Goal: Find specific page/section: Find specific page/section

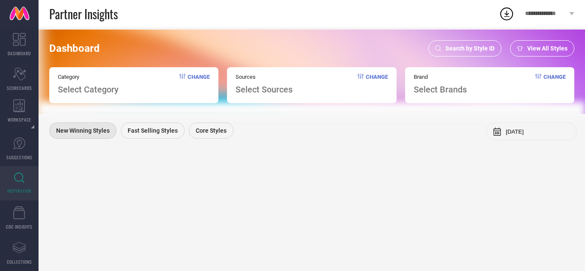
click at [481, 51] on span "Search by Style ID" at bounding box center [469, 48] width 49 height 7
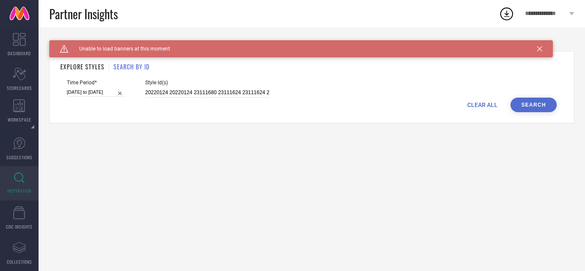
click at [484, 105] on span "CLEAR ALL" at bounding box center [482, 105] width 30 height 7
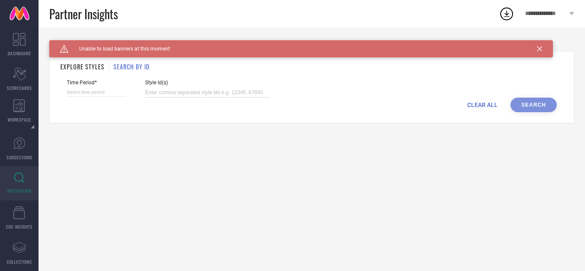
click at [167, 90] on input at bounding box center [207, 93] width 124 height 10
paste input "36819323 33508379 33993317 33979500 33910275 33910268 33910033 33909995 3374505…"
type input "36819323 33508379 33993317 33979500 33910275 33910268 33910033 33909995 3374505…"
click at [108, 92] on input at bounding box center [96, 92] width 59 height 9
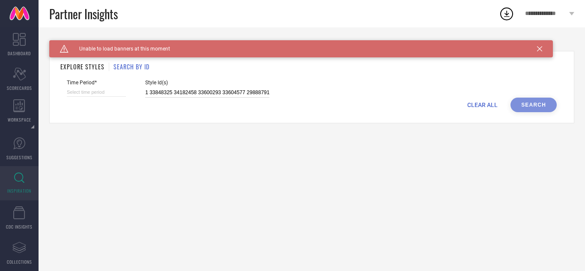
select select "9"
select select "2025"
select select "10"
select select "2025"
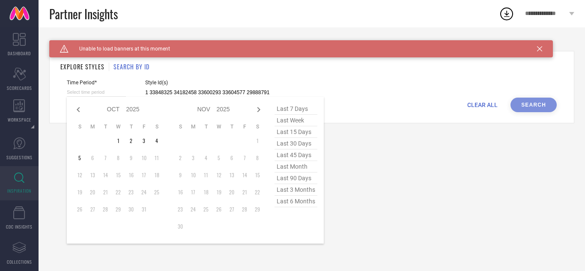
type input "36819323 33508379 33993317 33979500 33910275 33910268 33910033 33909995 3374505…"
click at [302, 181] on span "last 90 days" at bounding box center [296, 179] width 43 height 12
type input "[DATE] to [DATE]"
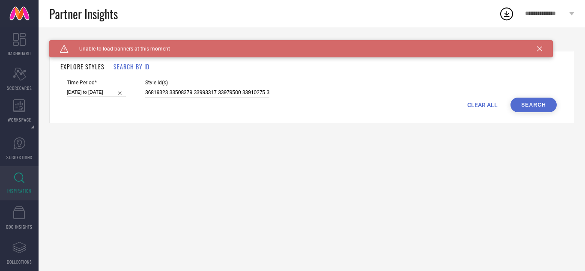
click at [548, 112] on div "EXPLORE STYLES SEARCH BY ID Time Period* [DATE] to [DATE] Style Id(s) 36819323 …" at bounding box center [311, 87] width 525 height 72
click at [541, 106] on button "Search" at bounding box center [534, 105] width 46 height 15
